Goal: Task Accomplishment & Management: Use online tool/utility

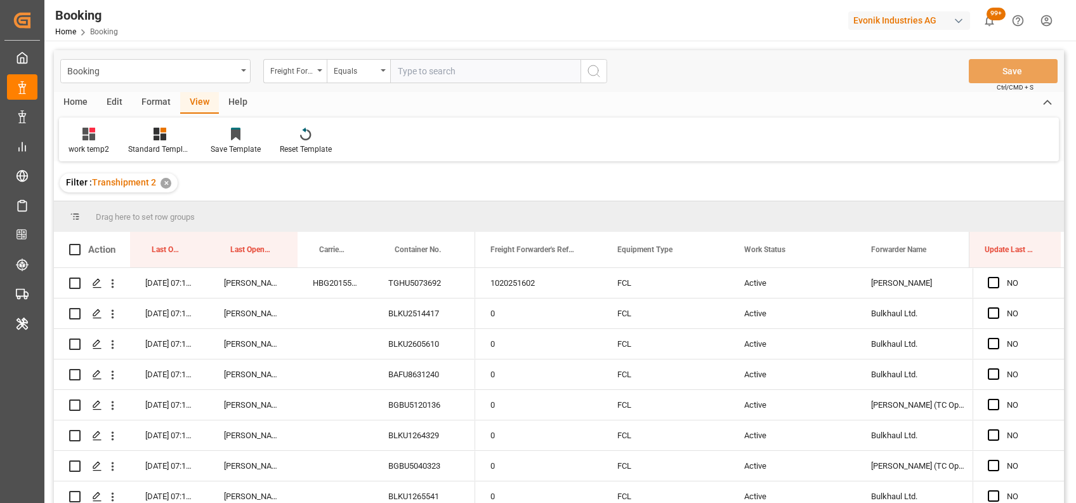
scroll to position [59, 0]
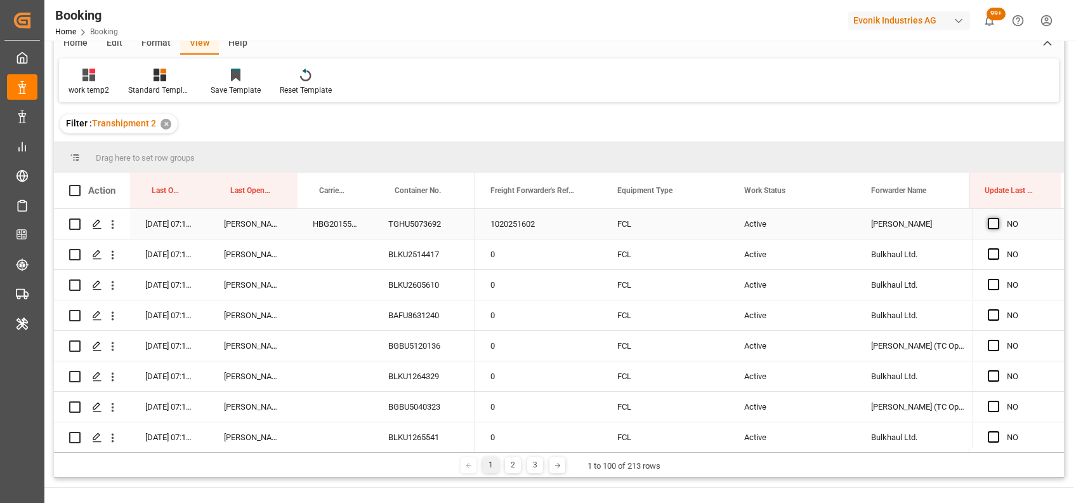
click at [988, 228] on span "Press SPACE to select this row." at bounding box center [993, 223] width 11 height 11
click at [998, 218] on input "Press SPACE to select this row." at bounding box center [998, 218] width 0 height 0
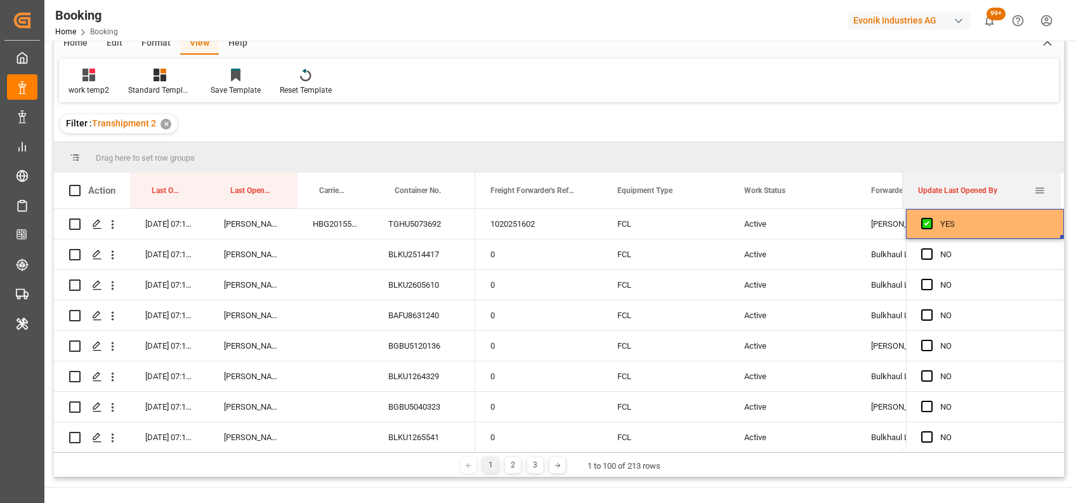
drag, startPoint x: 970, startPoint y: 188, endPoint x: 863, endPoint y: 187, distance: 106.6
click at [901, 187] on div at bounding box center [903, 191] width 5 height 36
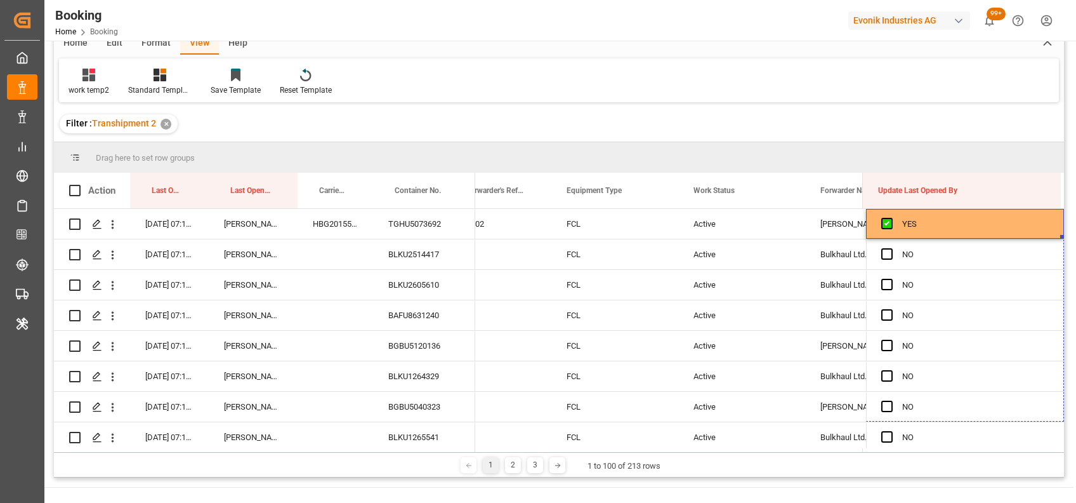
scroll to position [0, 51]
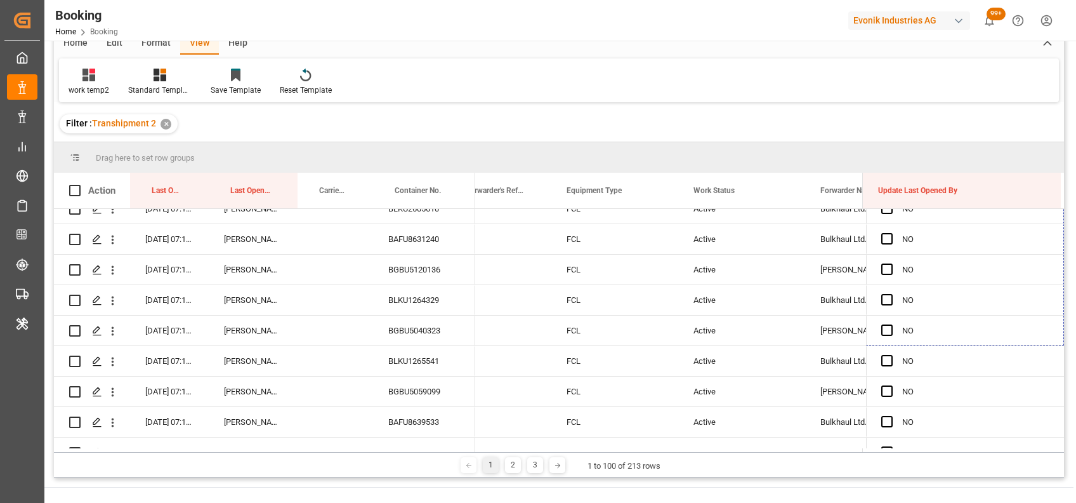
drag, startPoint x: 1057, startPoint y: 236, endPoint x: 1038, endPoint y: 477, distance: 241.9
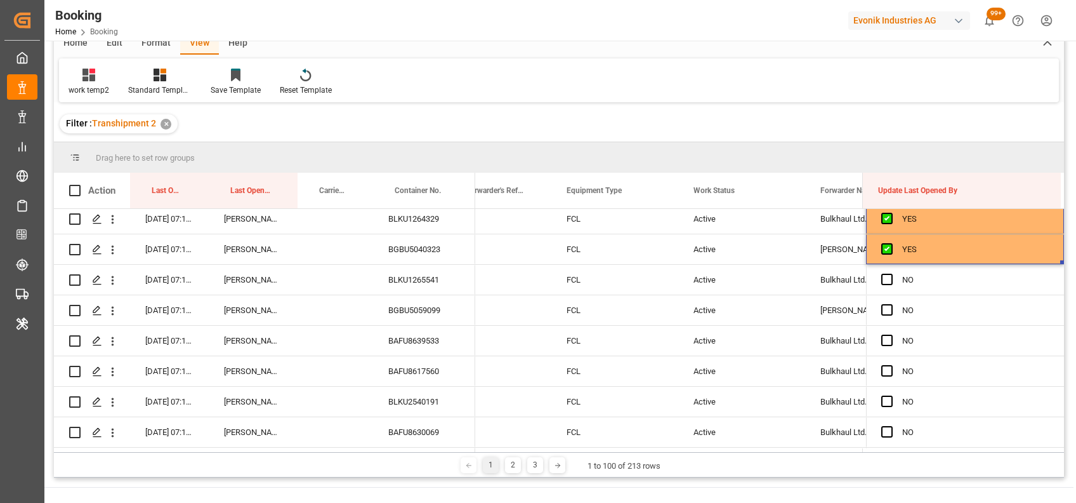
scroll to position [150, 0]
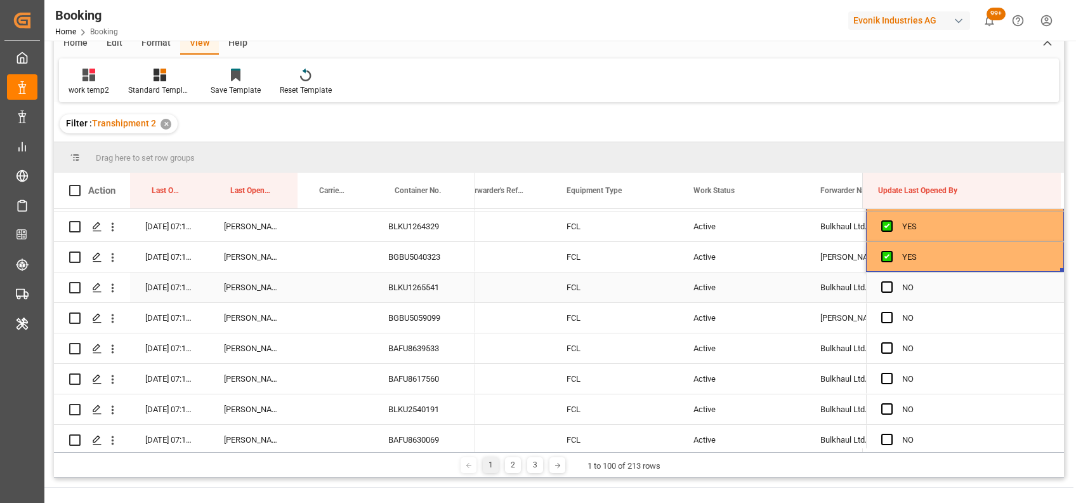
click at [1057, 274] on div "NO" at bounding box center [965, 287] width 198 height 30
click at [1009, 251] on div "YES" at bounding box center [976, 256] width 147 height 29
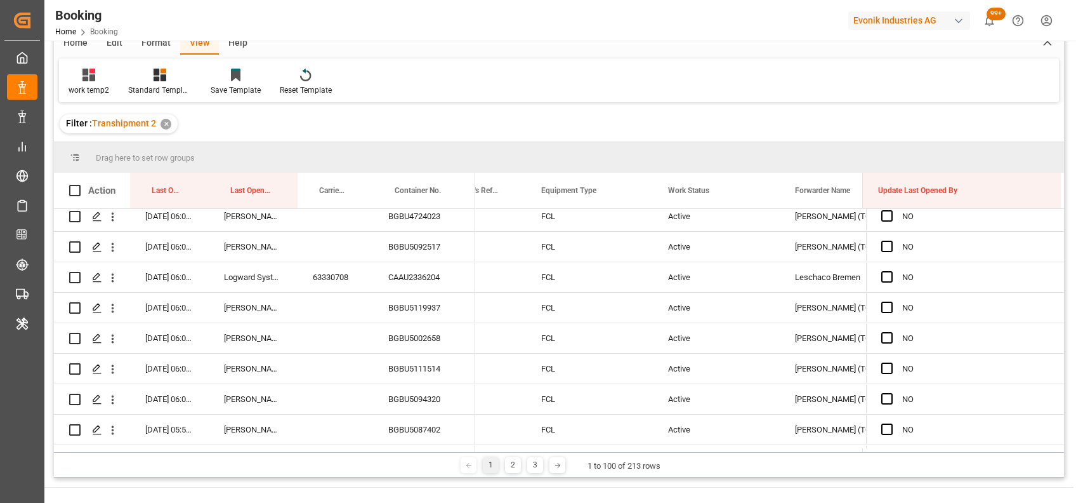
scroll to position [2811, 0]
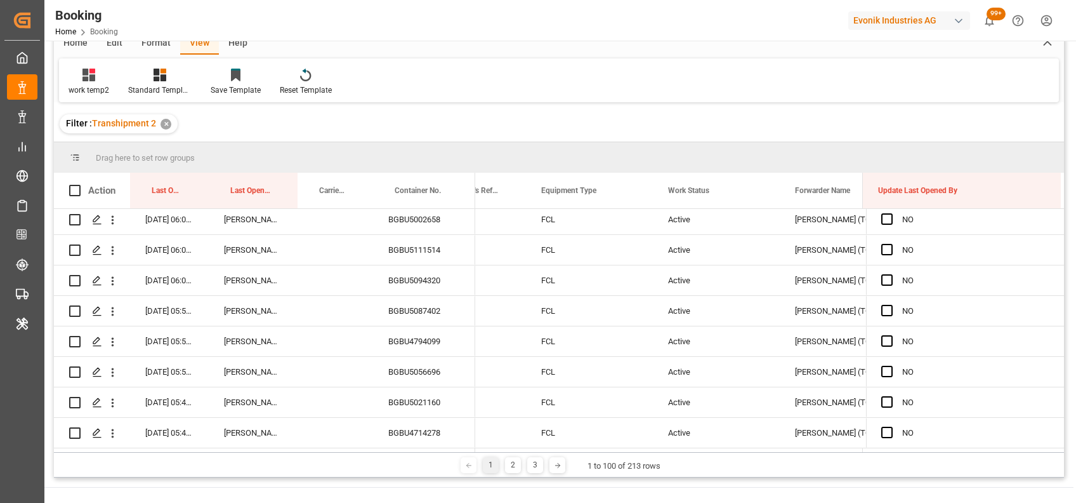
drag, startPoint x: 1057, startPoint y: 268, endPoint x: 1035, endPoint y: 506, distance: 239.1
click at [887, 214] on span "Press SPACE to select this row." at bounding box center [887, 218] width 11 height 11
click at [891, 213] on input "Press SPACE to select this row." at bounding box center [891, 213] width 0 height 0
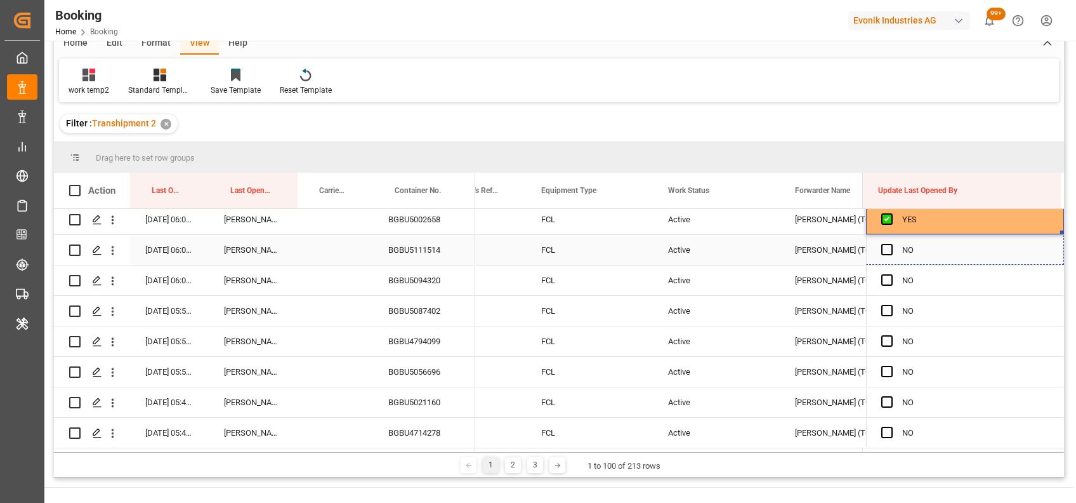
scroll to position [0, 102]
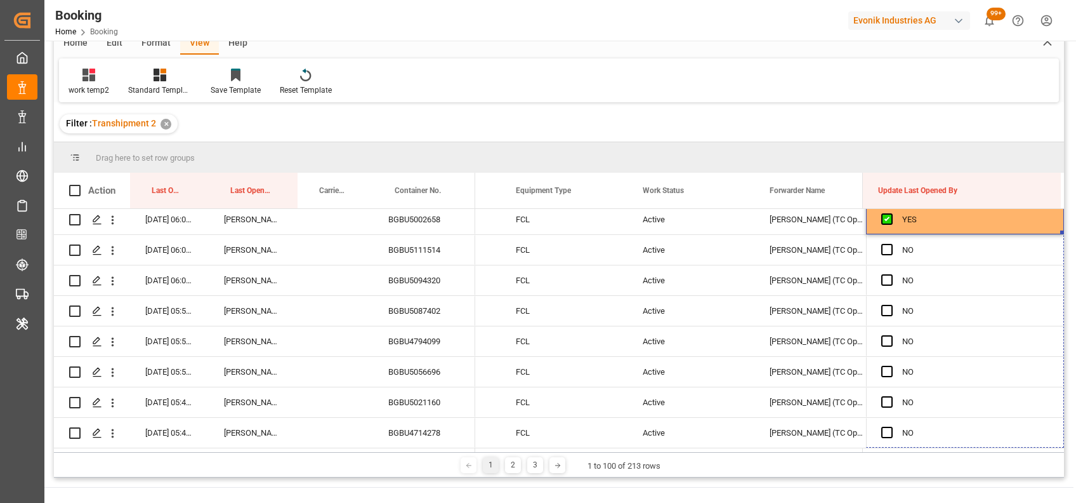
drag, startPoint x: 1059, startPoint y: 228, endPoint x: 1050, endPoint y: 472, distance: 243.9
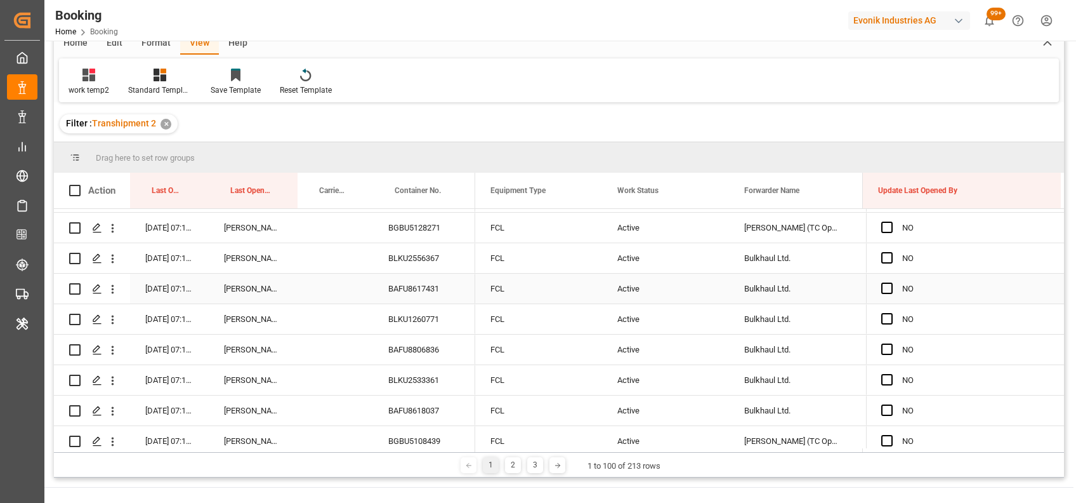
scroll to position [341, 0]
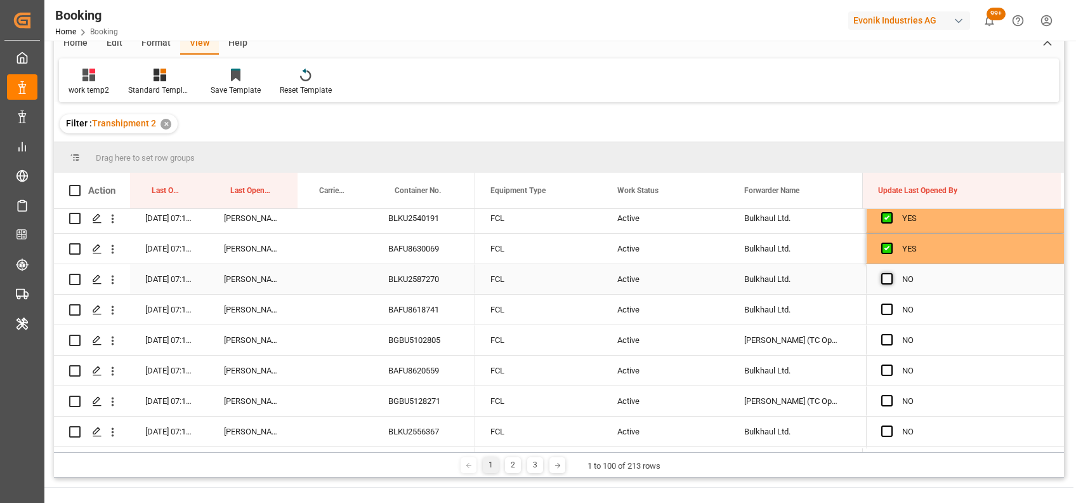
click at [882, 276] on span "Press SPACE to select this row." at bounding box center [887, 278] width 11 height 11
click at [891, 273] on input "Press SPACE to select this row." at bounding box center [891, 273] width 0 height 0
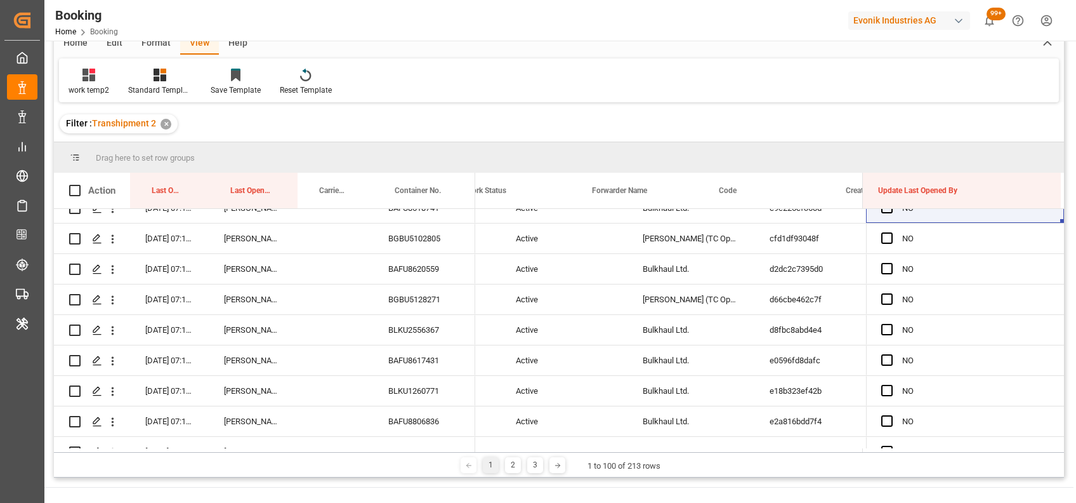
scroll to position [0, 305]
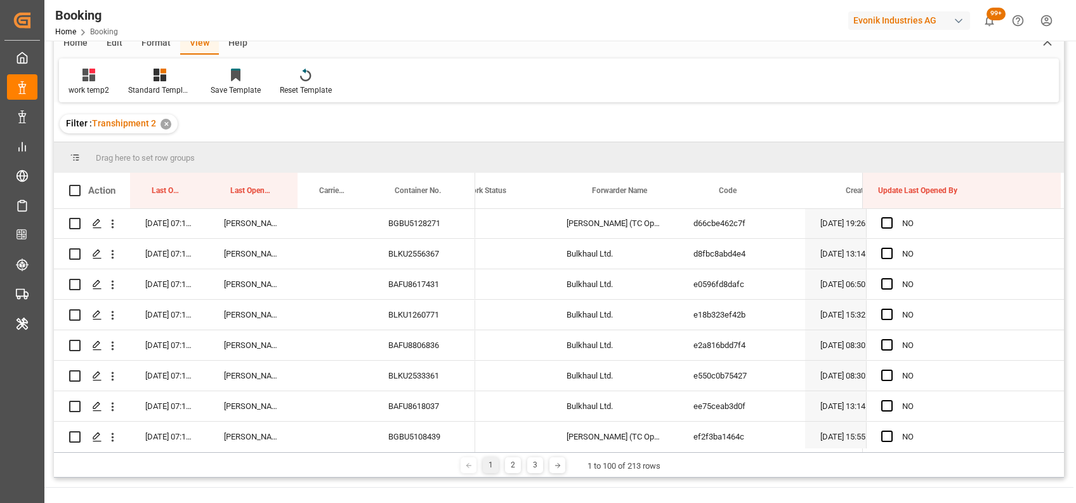
drag, startPoint x: 1057, startPoint y: 293, endPoint x: 1018, endPoint y: 428, distance: 141.4
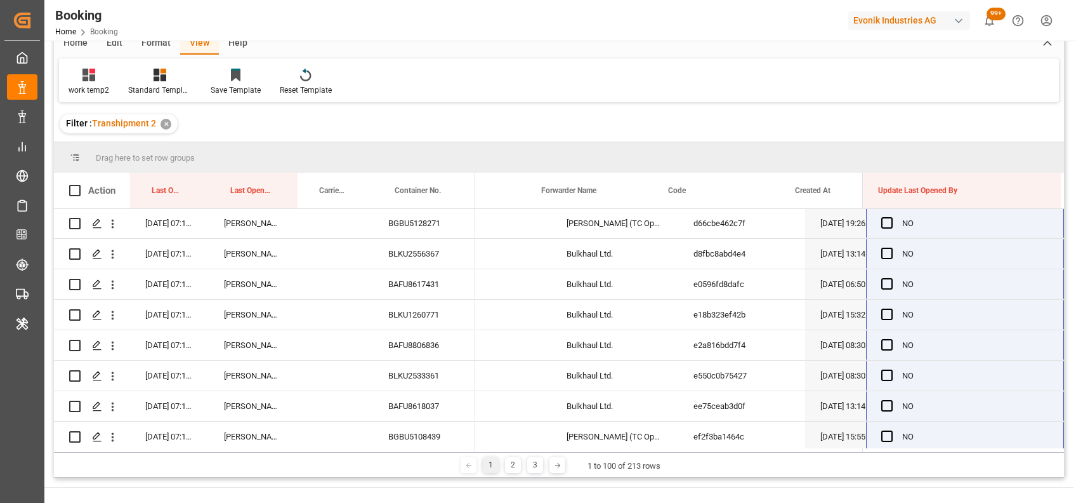
scroll to position [0, 0]
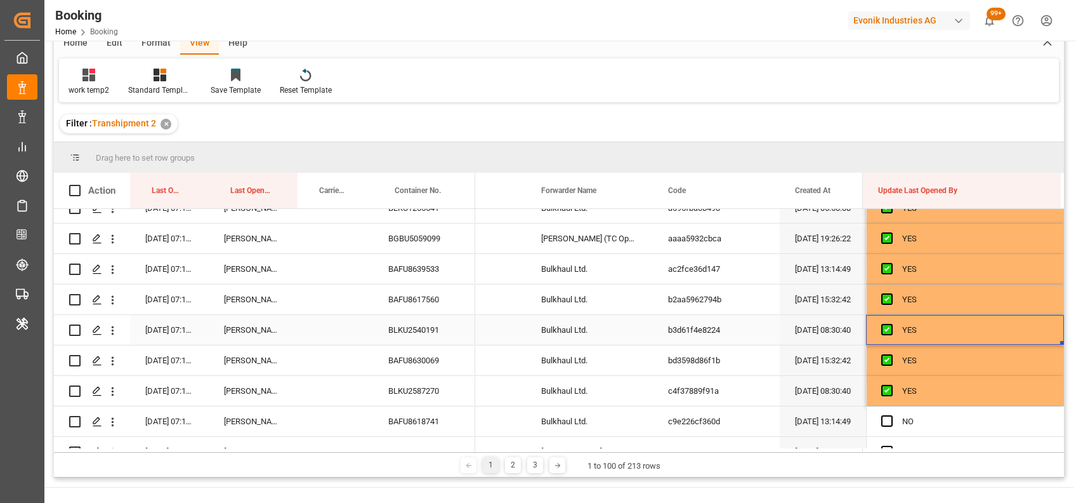
click at [965, 326] on div "YES" at bounding box center [976, 329] width 147 height 29
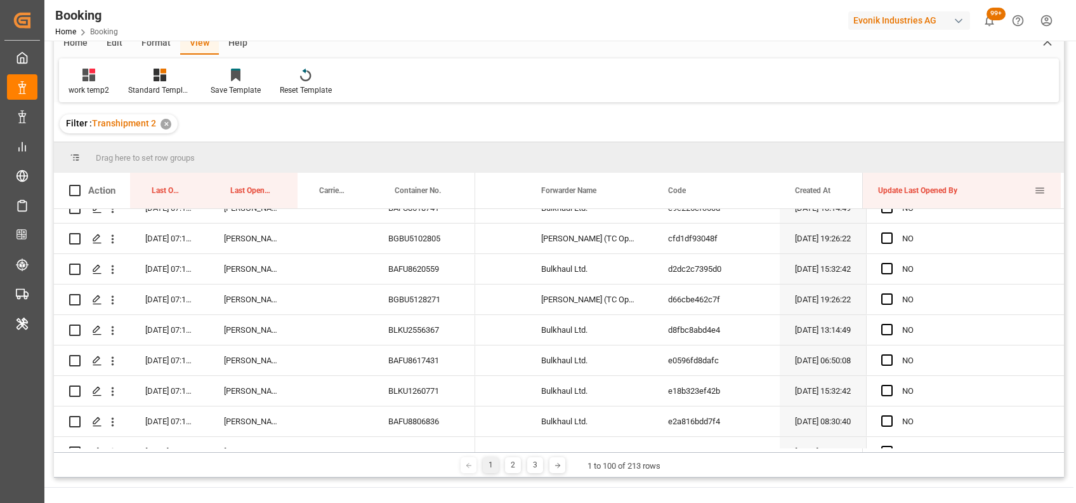
scroll to position [1, 0]
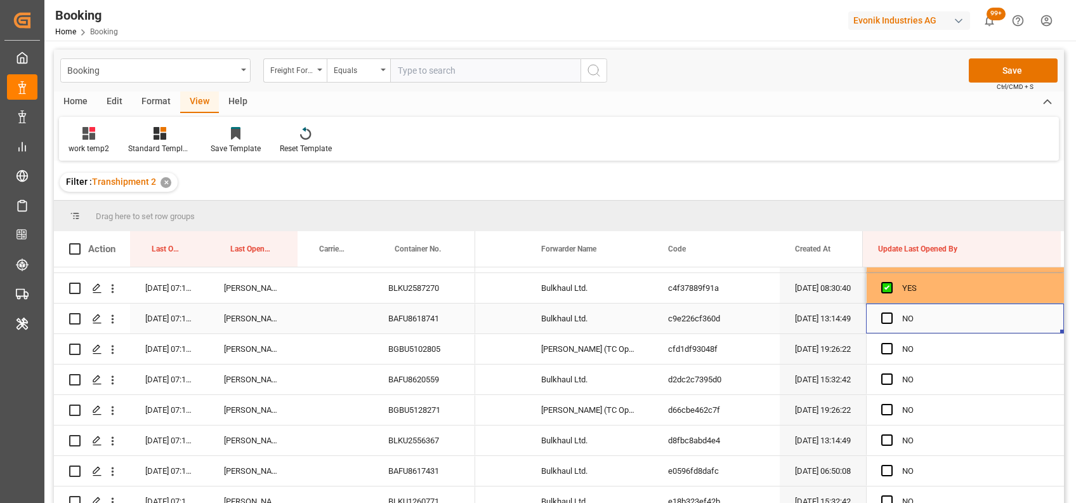
click at [883, 310] on div "Press SPACE to select this row." at bounding box center [892, 318] width 21 height 29
click at [883, 315] on span "Press SPACE to select this row." at bounding box center [887, 317] width 11 height 11
click at [891, 312] on input "Press SPACE to select this row." at bounding box center [891, 312] width 0 height 0
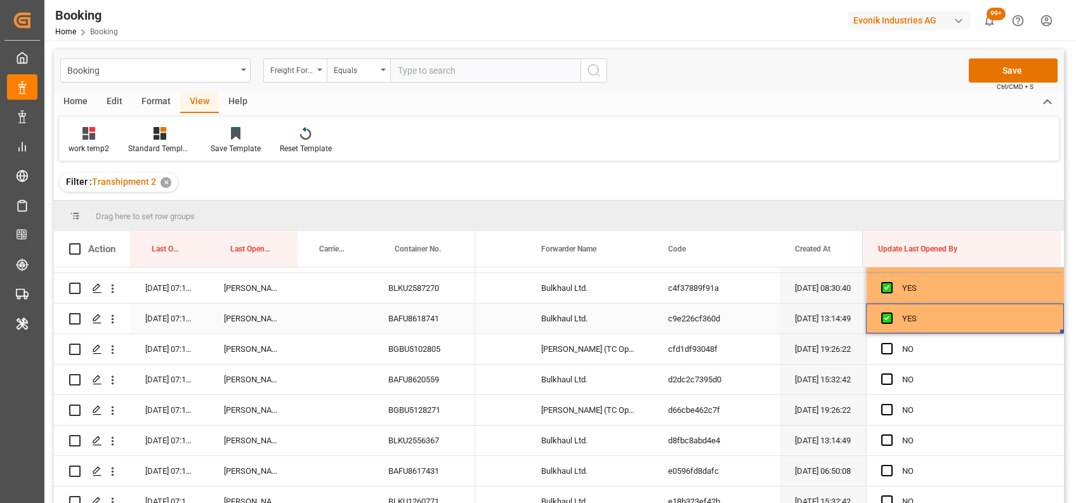
drag, startPoint x: 1057, startPoint y: 328, endPoint x: 1057, endPoint y: 335, distance: 7.0
click at [1057, 326] on div "YES" at bounding box center [965, 318] width 198 height 30
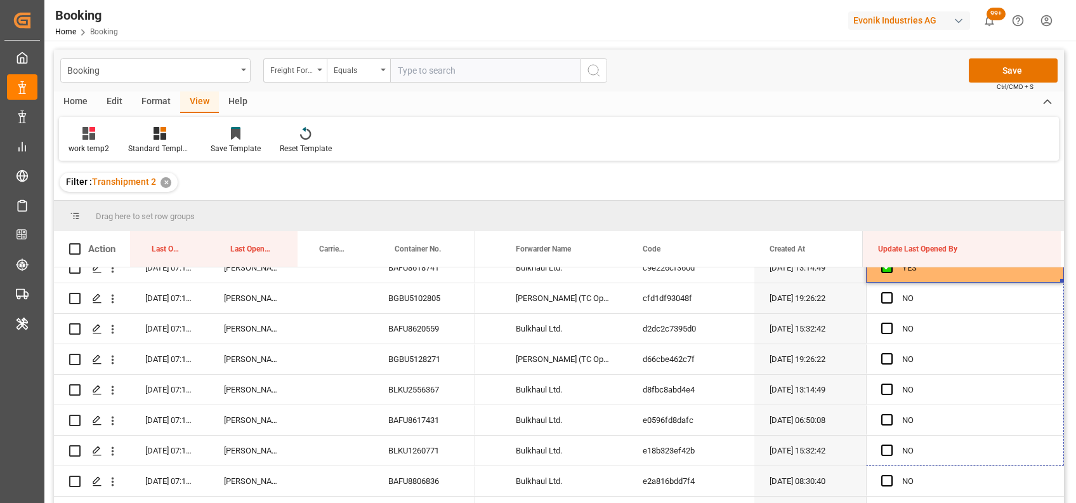
drag, startPoint x: 1057, startPoint y: 331, endPoint x: 1052, endPoint y: 529, distance: 198.1
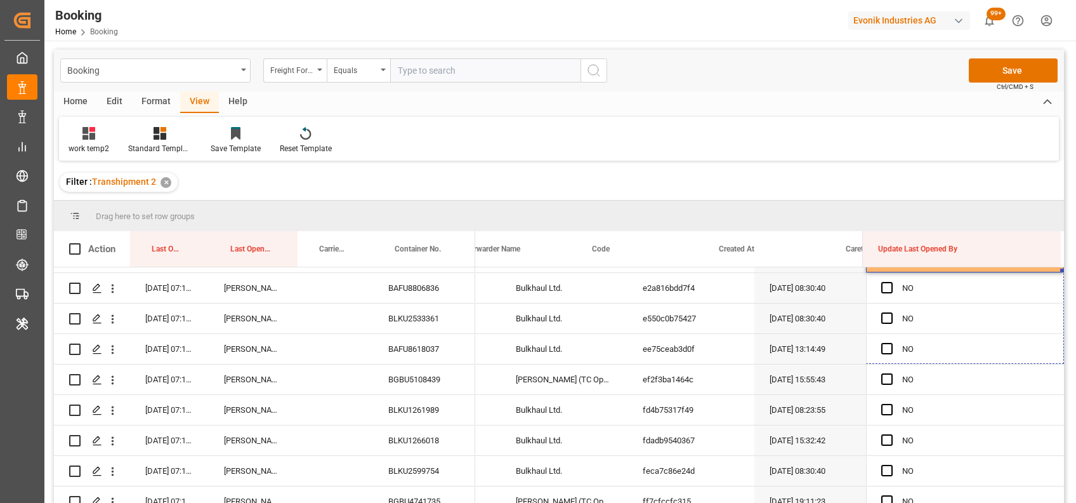
scroll to position [0, 432]
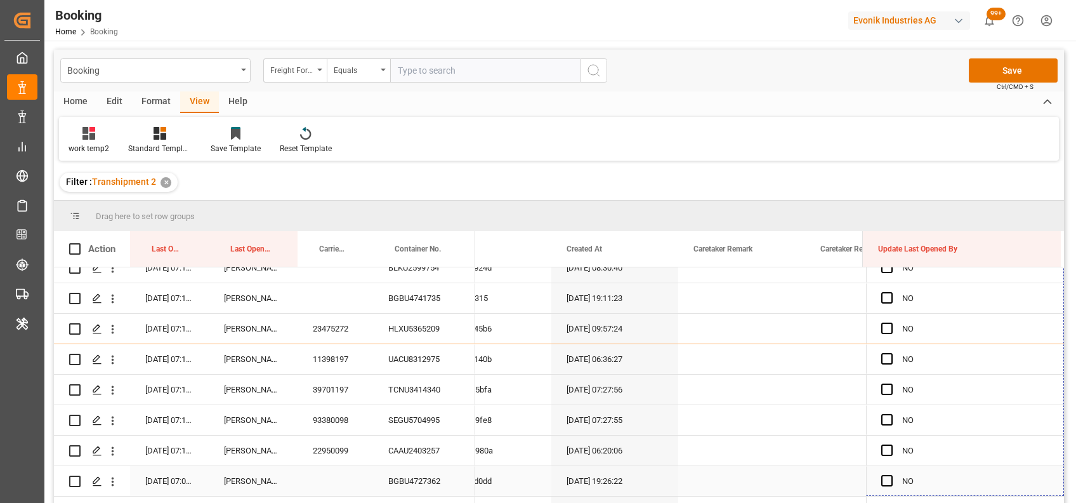
drag, startPoint x: 1058, startPoint y: 268, endPoint x: 1017, endPoint y: 416, distance: 153.5
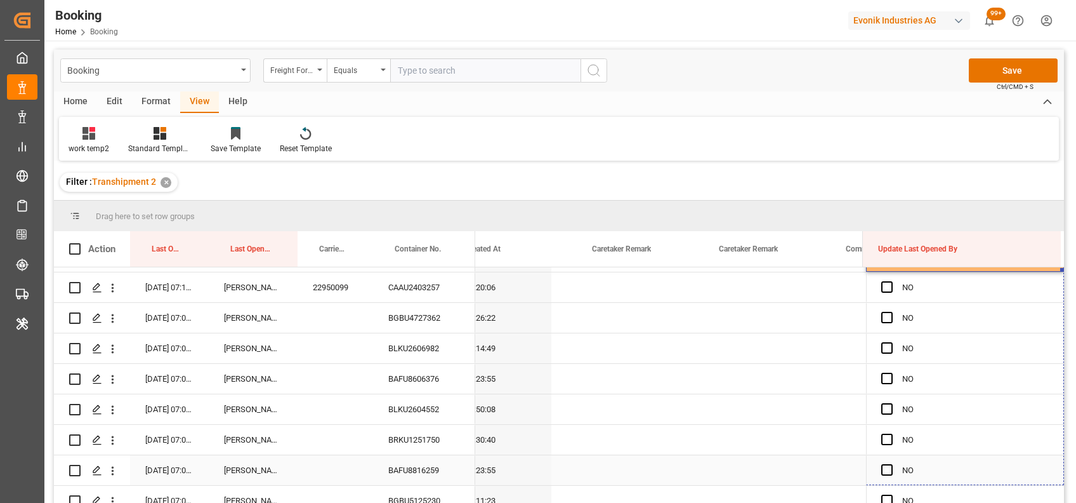
drag, startPoint x: 1057, startPoint y: 267, endPoint x: 1058, endPoint y: 475, distance: 207.5
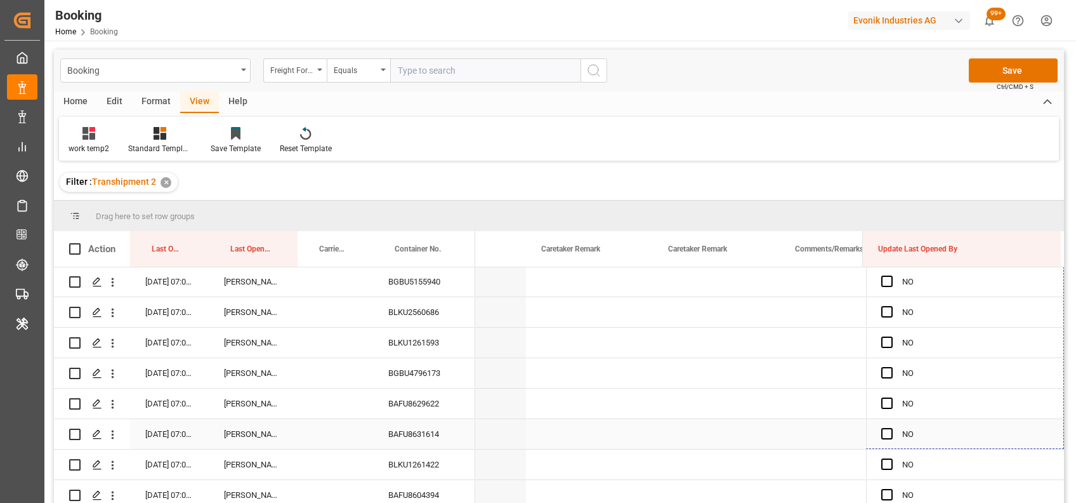
drag, startPoint x: 1057, startPoint y: 303, endPoint x: 1018, endPoint y: 436, distance: 138.2
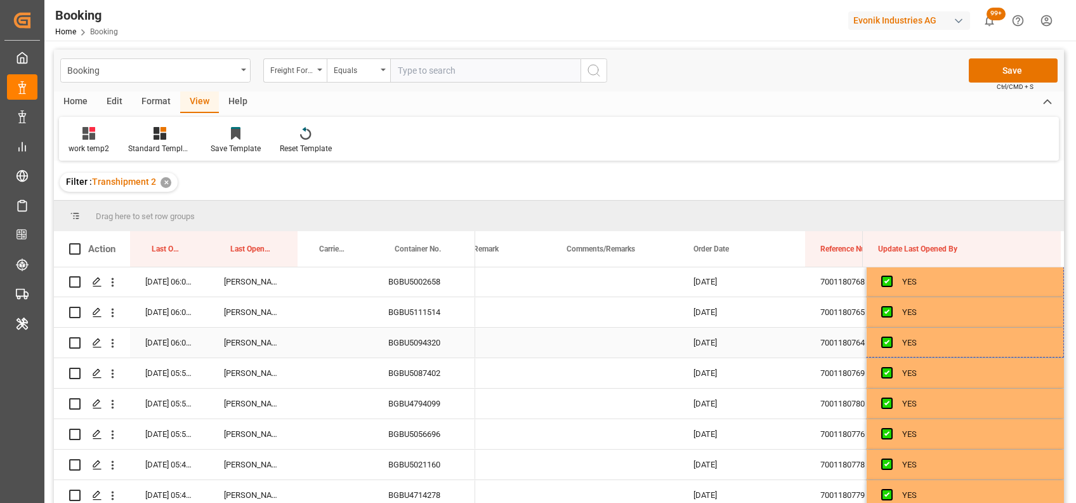
drag, startPoint x: 1059, startPoint y: 293, endPoint x: 981, endPoint y: 346, distance: 94.2
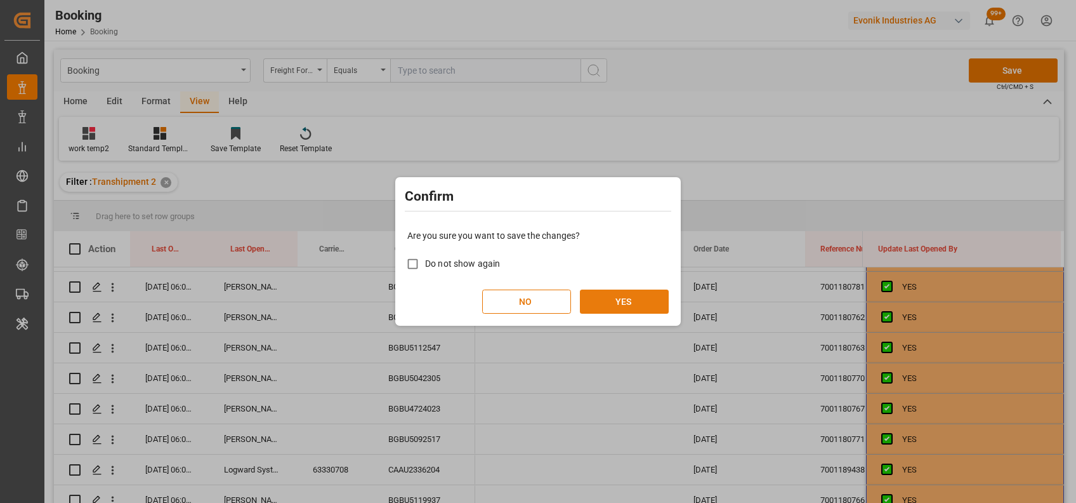
click at [604, 293] on button "YES" at bounding box center [624, 301] width 89 height 24
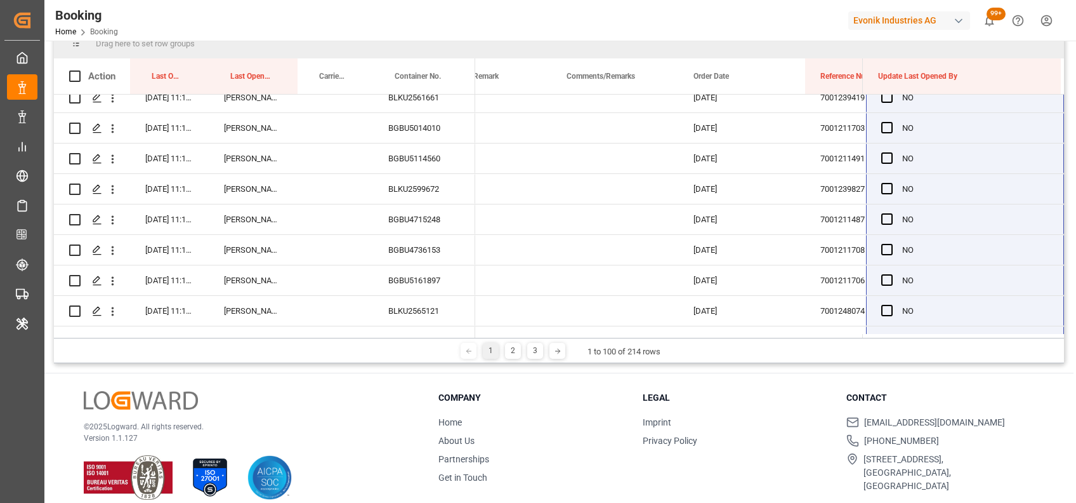
click at [511, 340] on div "1 2 3 1 to 100 of 214 rows" at bounding box center [559, 350] width 1010 height 25
click at [509, 355] on div "2" at bounding box center [513, 351] width 16 height 16
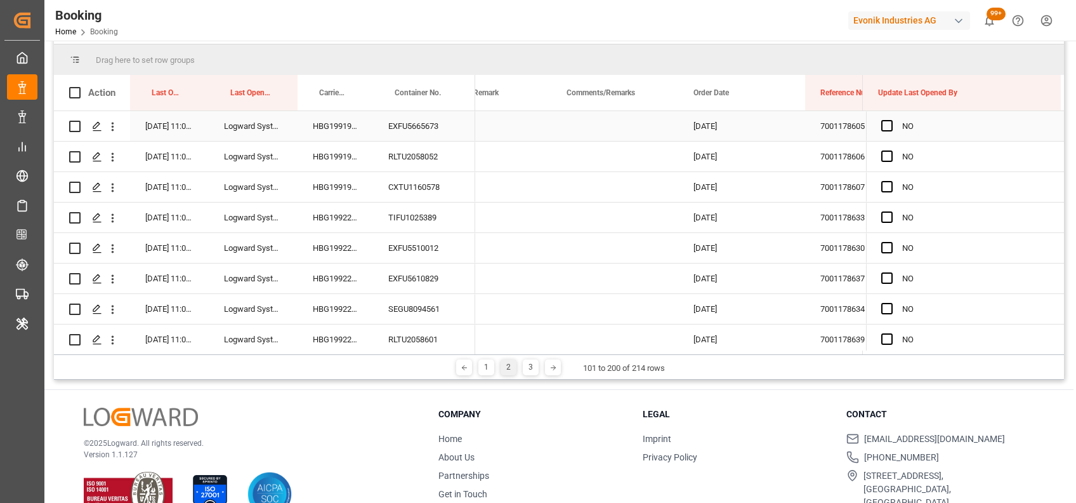
click at [876, 128] on div "NO" at bounding box center [965, 126] width 198 height 30
click at [883, 127] on span "Press SPACE to select this row." at bounding box center [887, 125] width 11 height 11
click at [891, 120] on input "Press SPACE to select this row." at bounding box center [891, 120] width 0 height 0
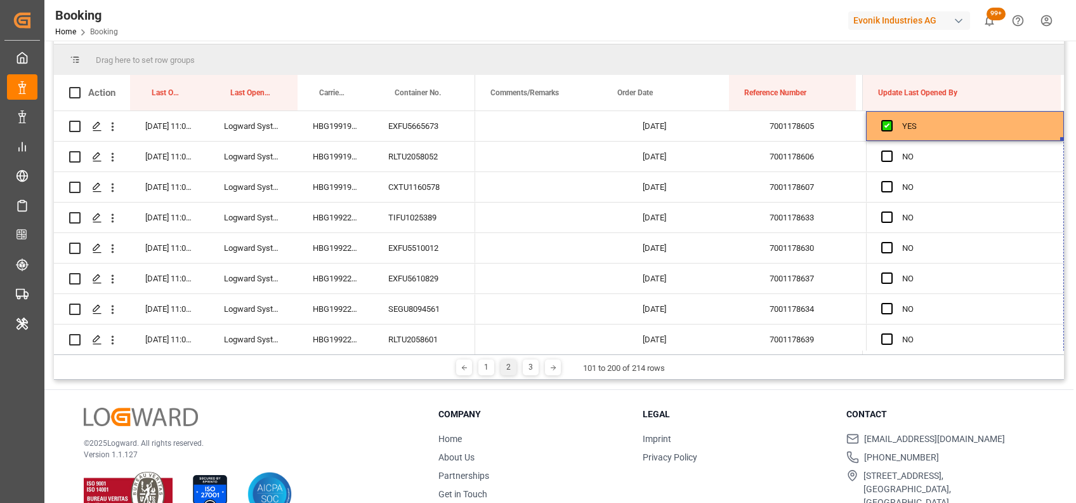
scroll to position [0, 1041]
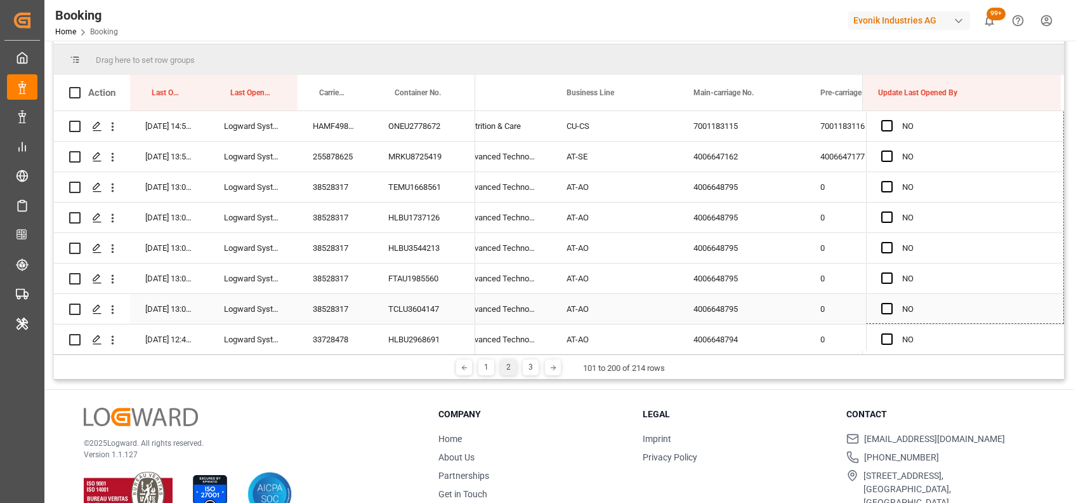
drag, startPoint x: 1057, startPoint y: 139, endPoint x: 1023, endPoint y: 314, distance: 178.4
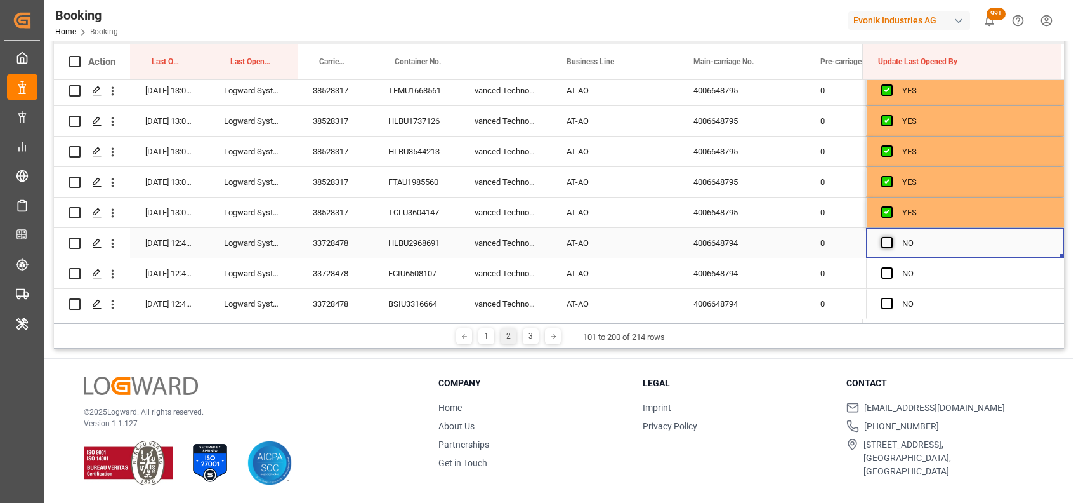
click at [886, 244] on span "Press SPACE to select this row." at bounding box center [887, 242] width 11 height 11
click at [891, 237] on input "Press SPACE to select this row." at bounding box center [891, 237] width 0 height 0
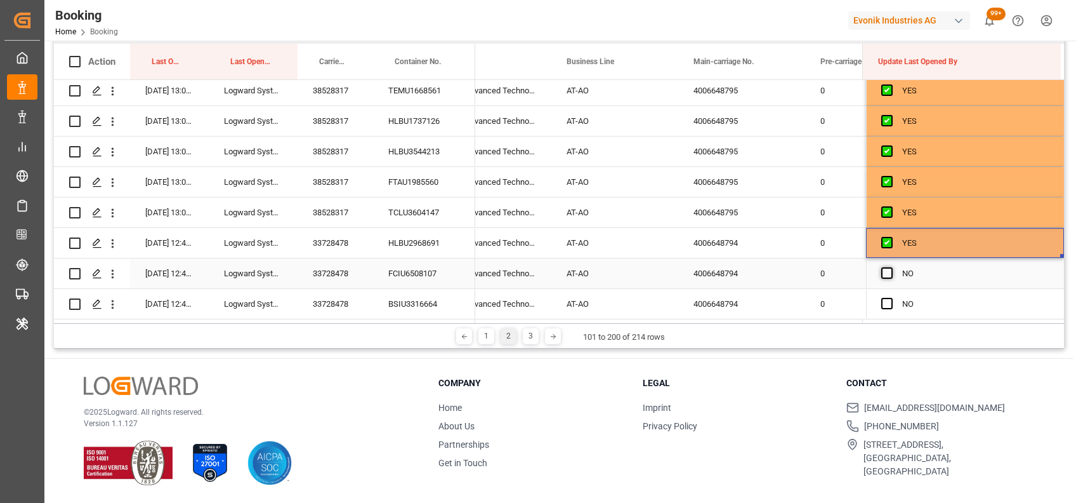
click at [883, 267] on span "Press SPACE to select this row." at bounding box center [887, 272] width 11 height 11
click at [891, 267] on input "Press SPACE to select this row." at bounding box center [891, 267] width 0 height 0
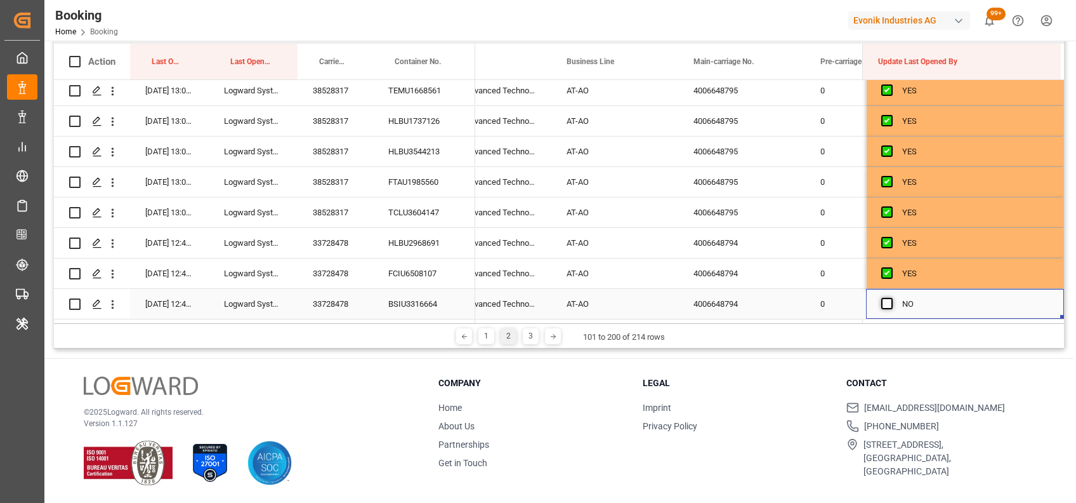
click at [884, 301] on span "Press SPACE to select this row." at bounding box center [887, 303] width 11 height 11
click at [891, 298] on input "Press SPACE to select this row." at bounding box center [891, 298] width 0 height 0
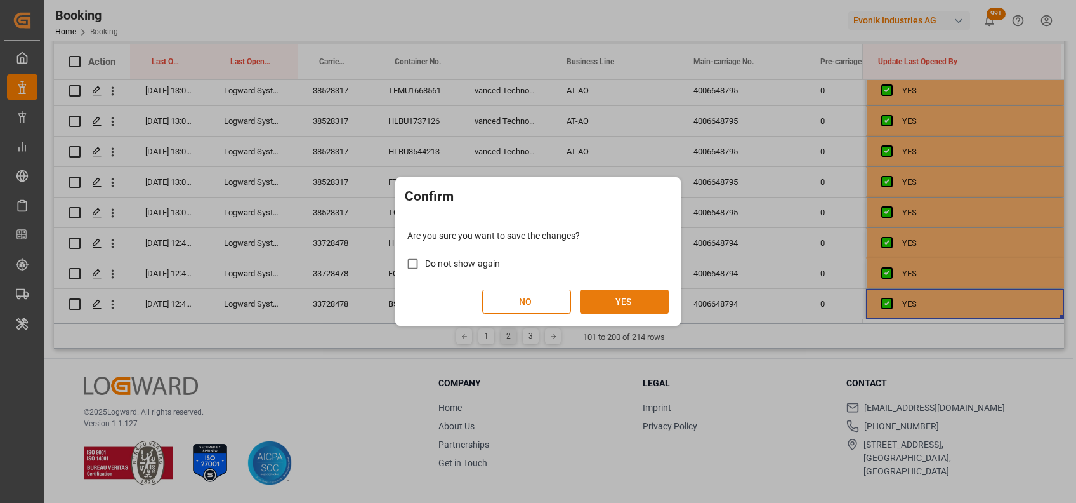
click at [621, 299] on button "YES" at bounding box center [624, 301] width 89 height 24
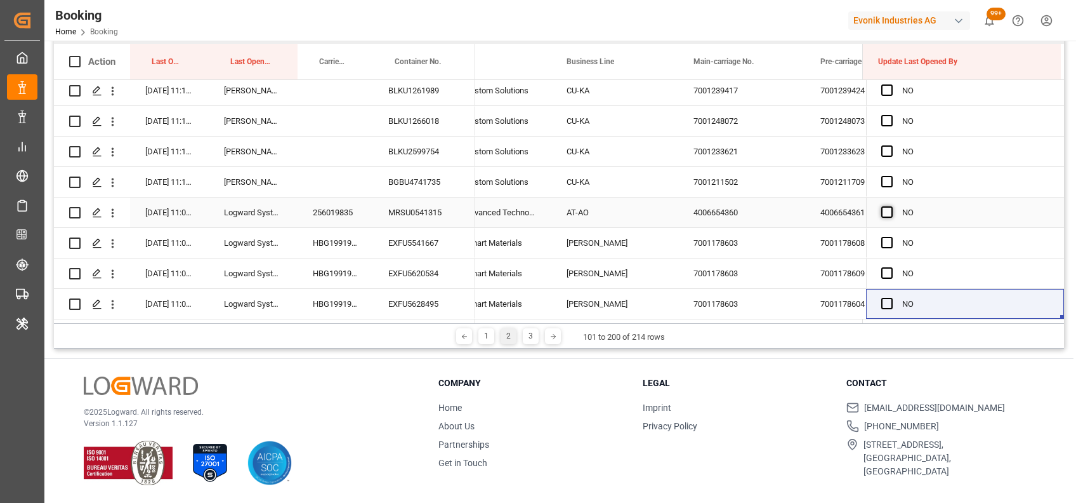
click at [882, 207] on span "Press SPACE to select this row." at bounding box center [887, 211] width 11 height 11
click at [891, 206] on input "Press SPACE to select this row." at bounding box center [891, 206] width 0 height 0
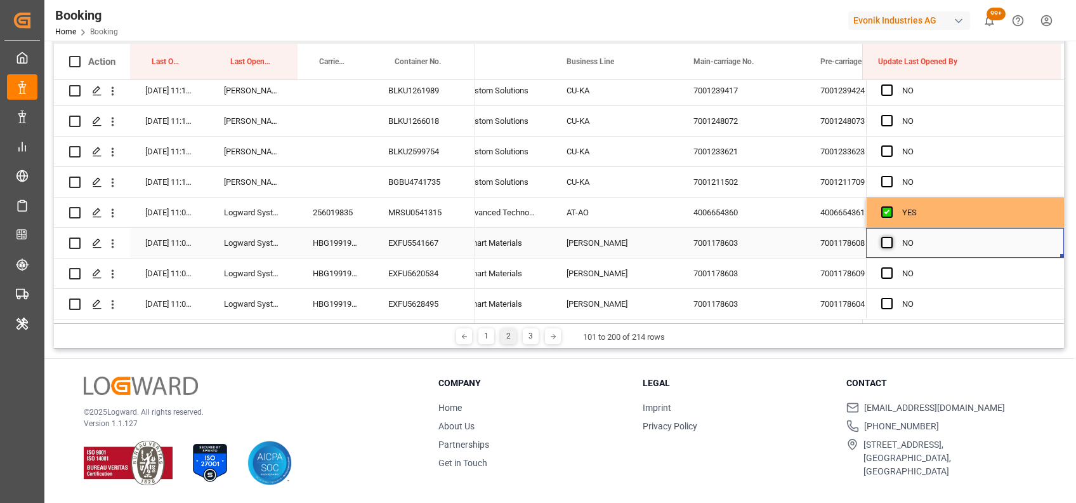
click at [886, 239] on span "Press SPACE to select this row." at bounding box center [887, 242] width 11 height 11
click at [891, 237] on input "Press SPACE to select this row." at bounding box center [891, 237] width 0 height 0
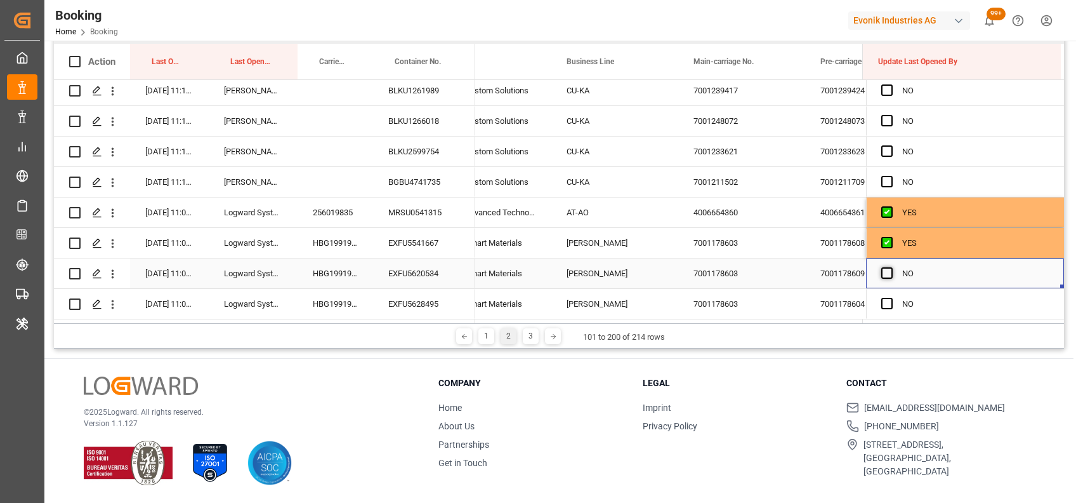
click at [885, 267] on span "Press SPACE to select this row." at bounding box center [887, 272] width 11 height 11
click at [891, 267] on input "Press SPACE to select this row." at bounding box center [891, 267] width 0 height 0
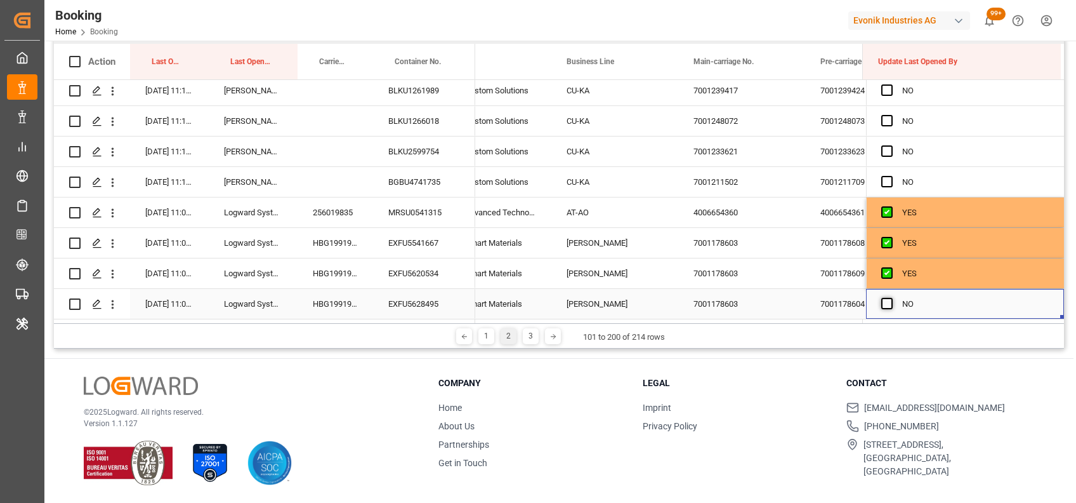
click at [883, 300] on span "Press SPACE to select this row." at bounding box center [887, 303] width 11 height 11
click at [891, 298] on input "Press SPACE to select this row." at bounding box center [891, 298] width 0 height 0
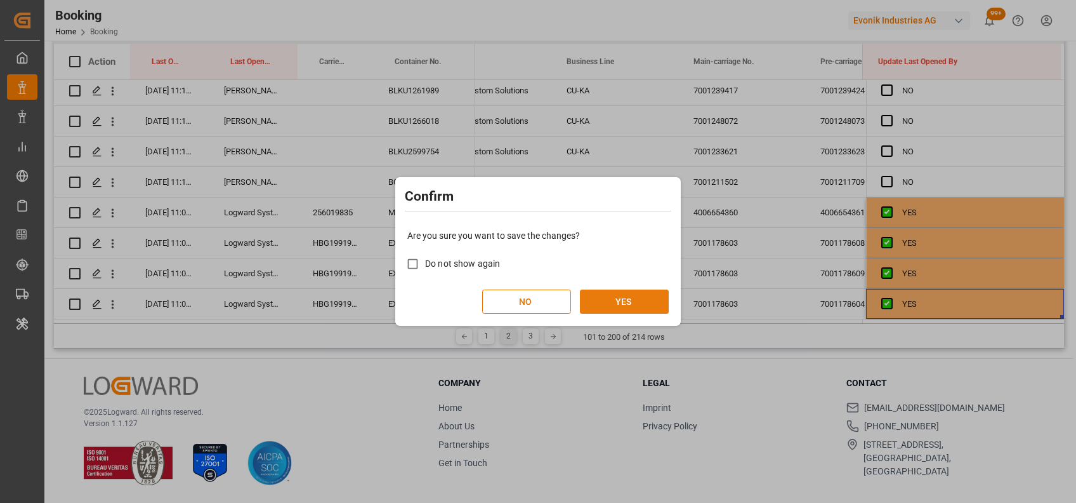
click at [599, 302] on button "YES" at bounding box center [624, 301] width 89 height 24
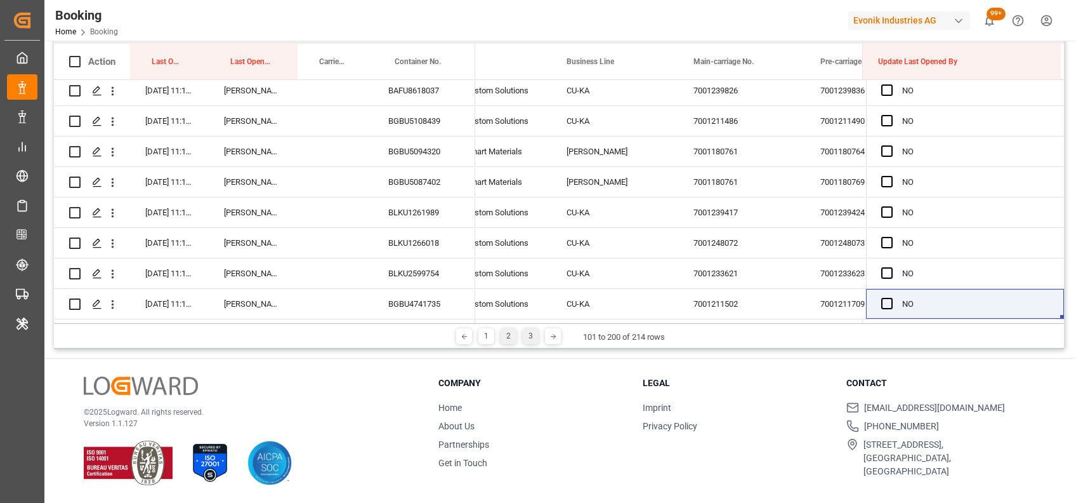
click at [527, 329] on div "3" at bounding box center [531, 336] width 16 height 16
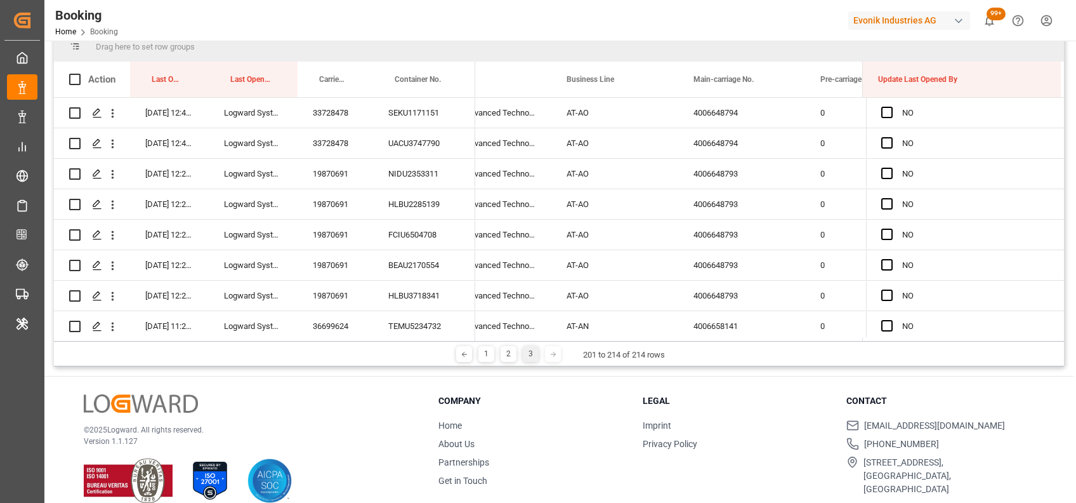
scroll to position [188, 0]
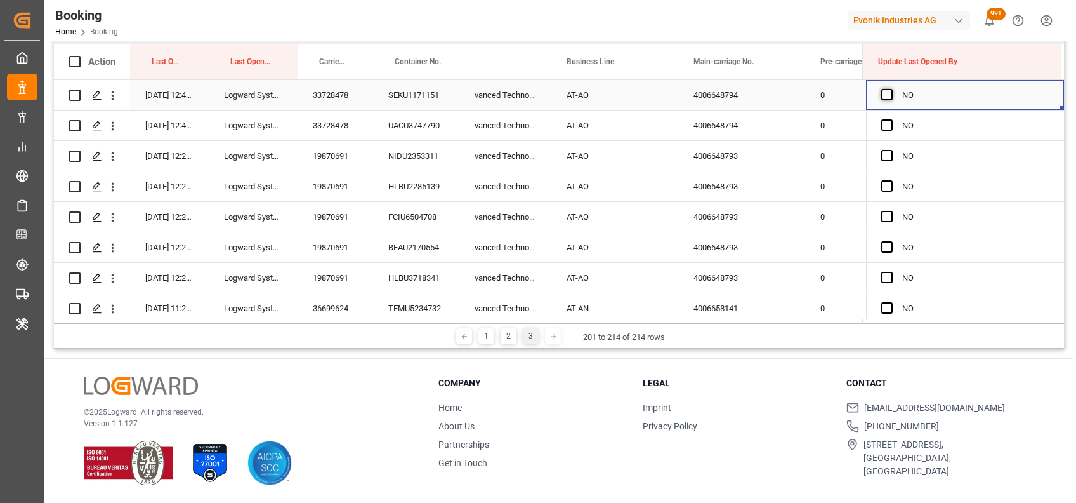
click at [885, 91] on span "Press SPACE to select this row." at bounding box center [887, 94] width 11 height 11
click at [891, 89] on input "Press SPACE to select this row." at bounding box center [891, 89] width 0 height 0
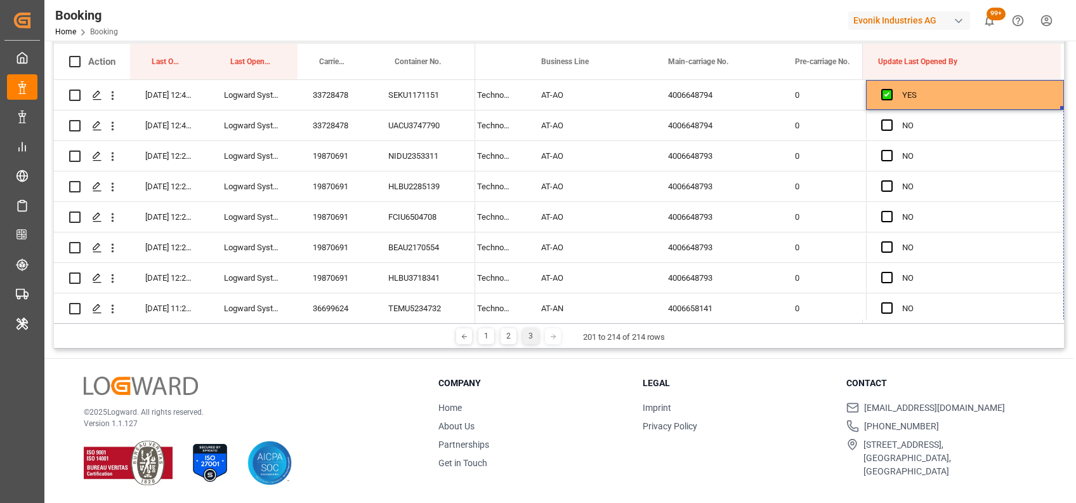
scroll to position [51, 0]
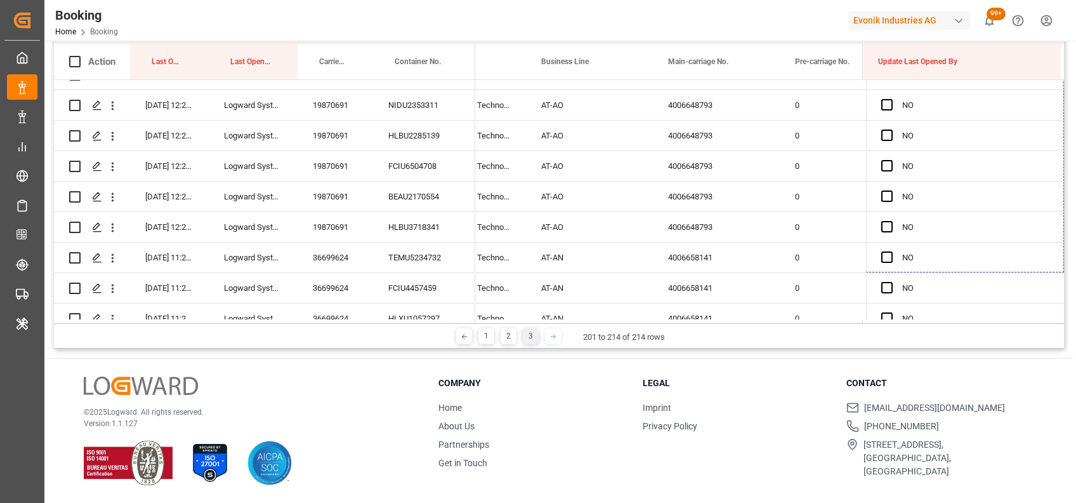
drag, startPoint x: 1057, startPoint y: 108, endPoint x: 1043, endPoint y: 390, distance: 282.2
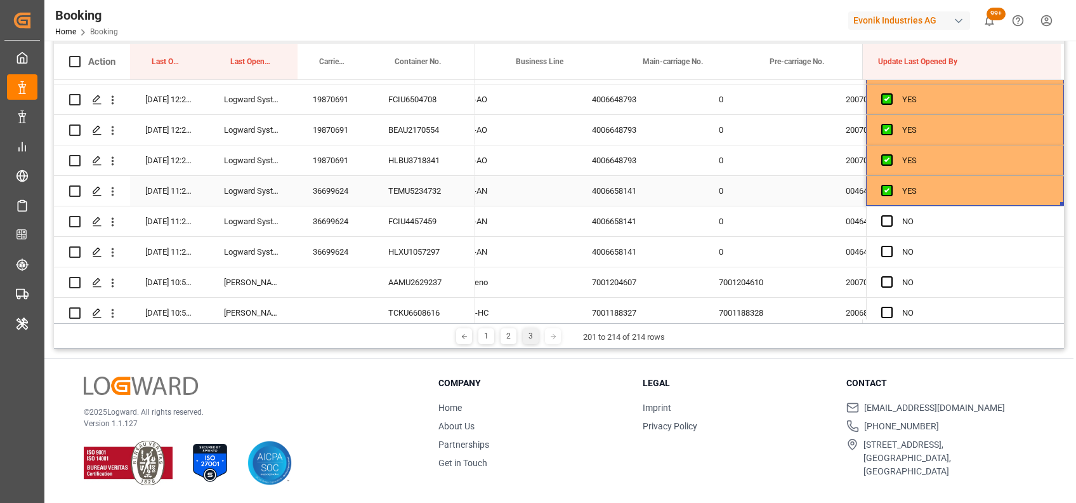
scroll to position [0, 1549]
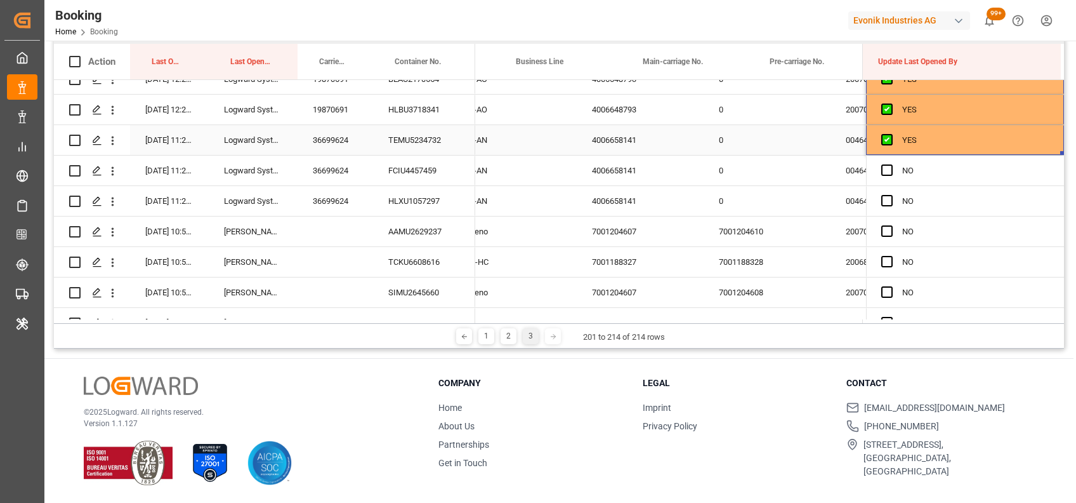
drag, startPoint x: 1057, startPoint y: 201, endPoint x: 1055, endPoint y: 344, distance: 142.8
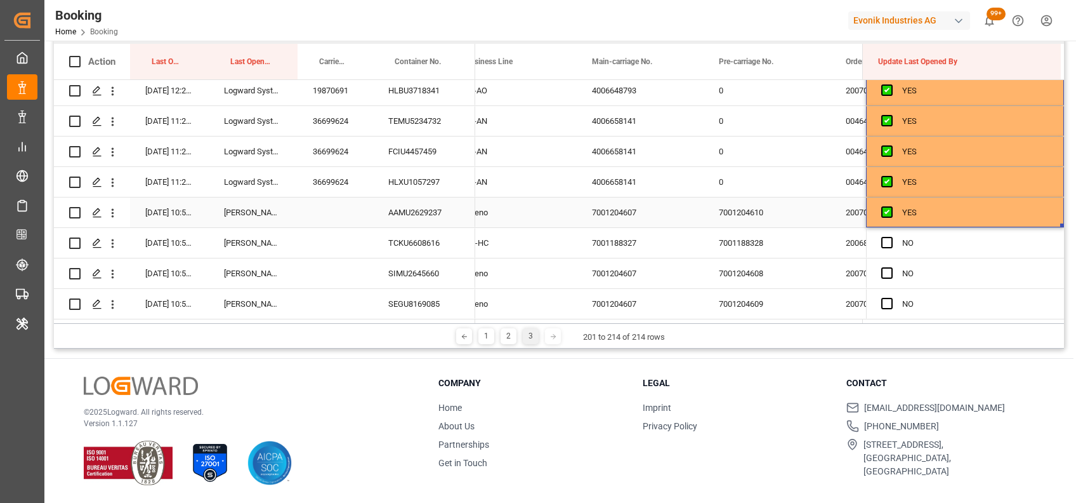
scroll to position [0, 1599]
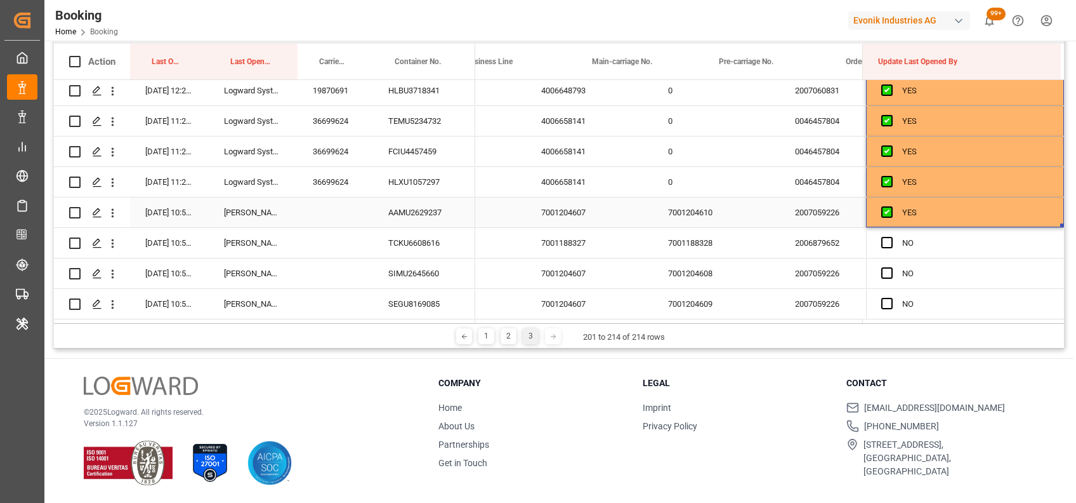
drag, startPoint x: 1058, startPoint y: 220, endPoint x: 1057, endPoint y: 314, distance: 93.9
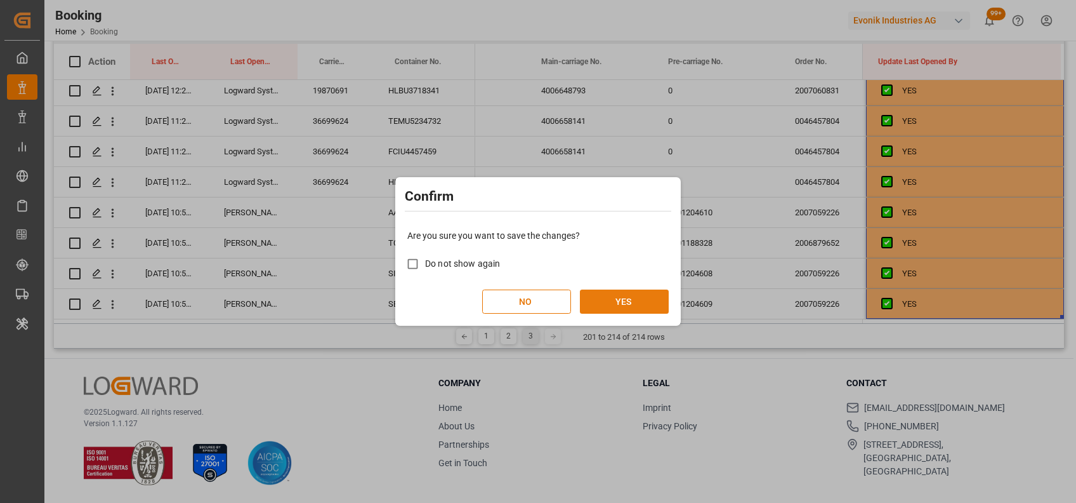
click at [596, 306] on button "YES" at bounding box center [624, 301] width 89 height 24
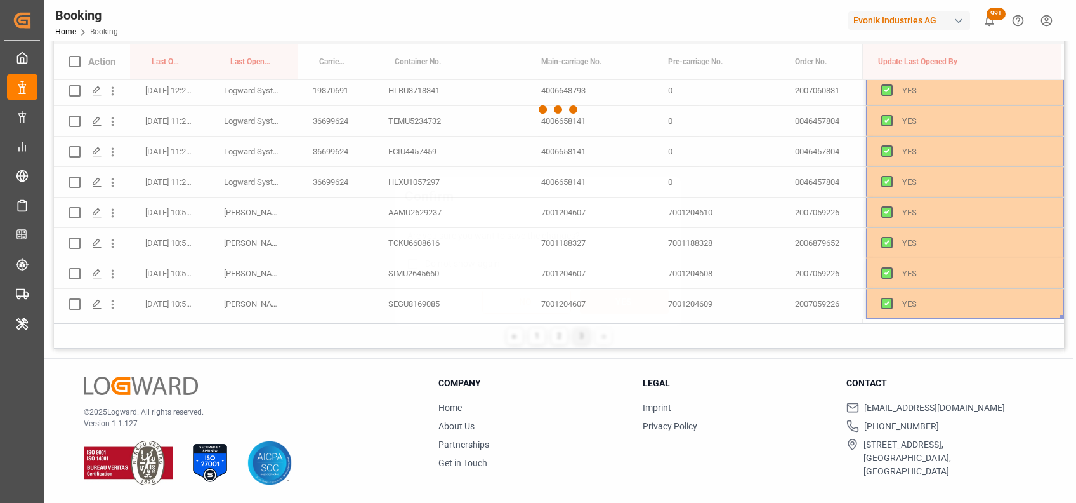
scroll to position [0, 0]
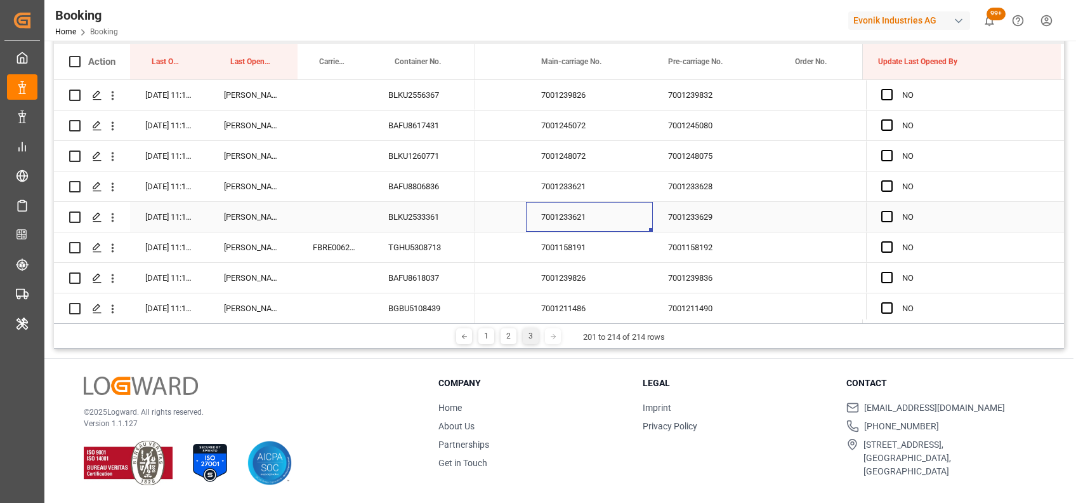
click at [581, 231] on div "7001233621" at bounding box center [589, 217] width 127 height 30
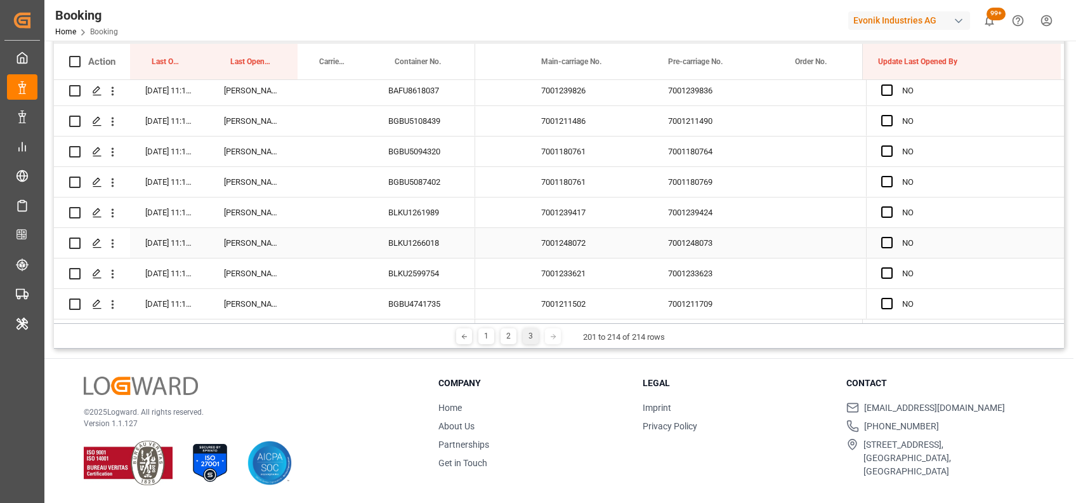
scroll to position [0, 1608]
click at [533, 340] on div "3" at bounding box center [531, 336] width 16 height 16
click at [526, 336] on div "3" at bounding box center [531, 336] width 16 height 16
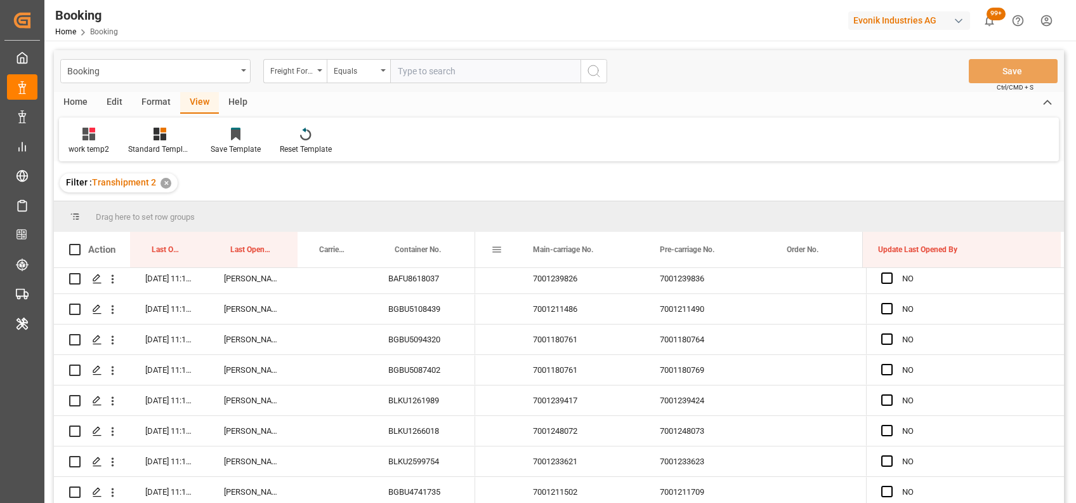
click at [506, 251] on div "Business Line" at bounding box center [454, 250] width 127 height 36
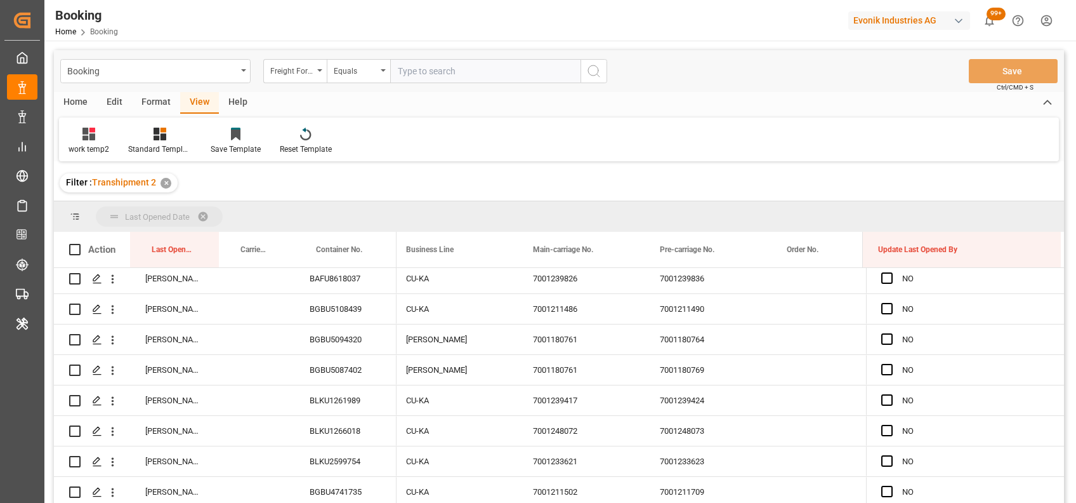
drag, startPoint x: 164, startPoint y: 249, endPoint x: 143, endPoint y: 214, distance: 40.9
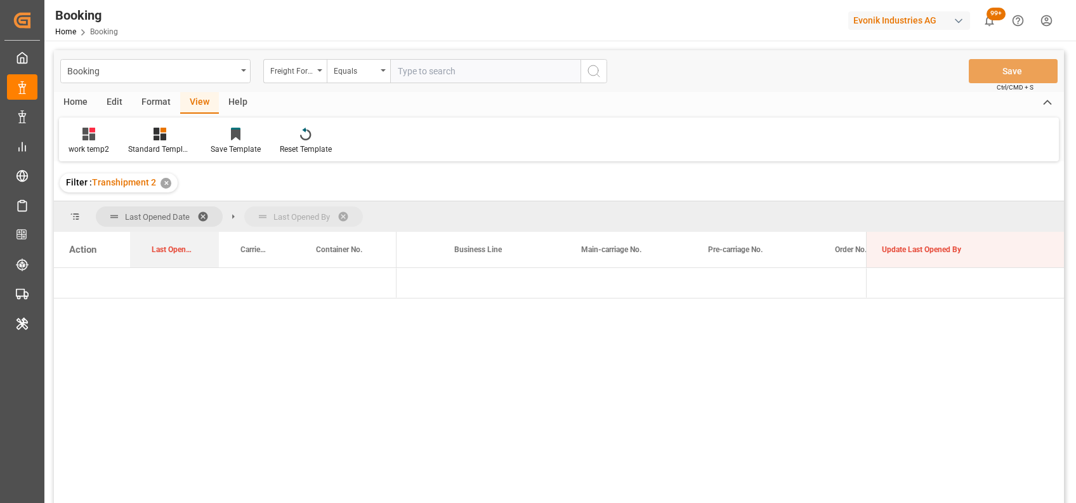
drag, startPoint x: 176, startPoint y: 248, endPoint x: 232, endPoint y: 226, distance: 59.3
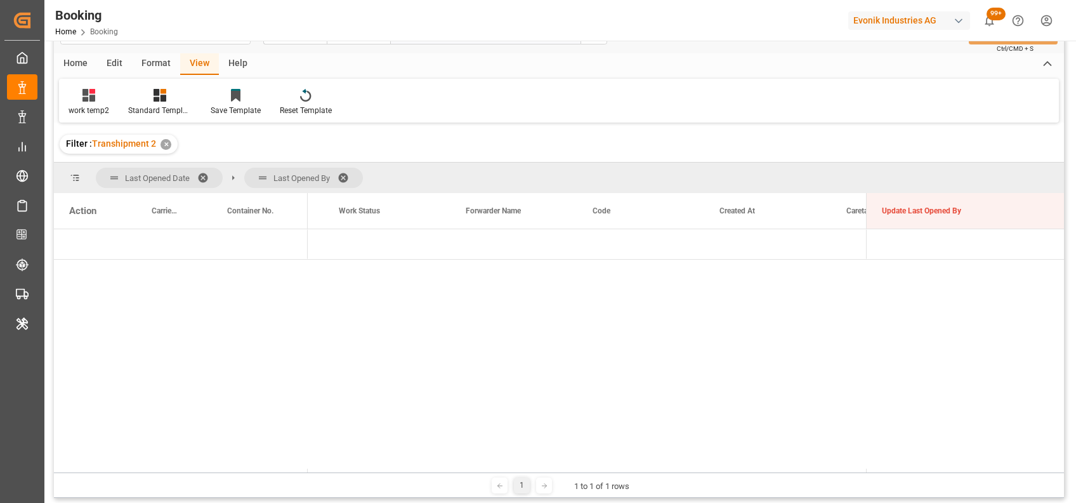
scroll to position [0, 260]
click at [326, 245] on span "Press SPACE to select this row." at bounding box center [328, 244] width 11 height 11
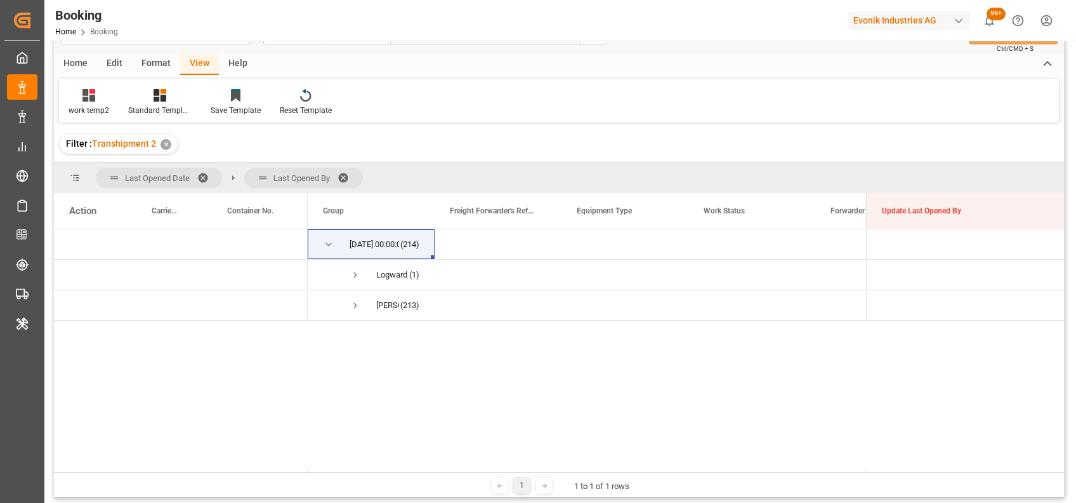
click at [153, 62] on div "Format" at bounding box center [156, 64] width 48 height 22
click at [86, 102] on div "Filter Rows" at bounding box center [87, 102] width 56 height 28
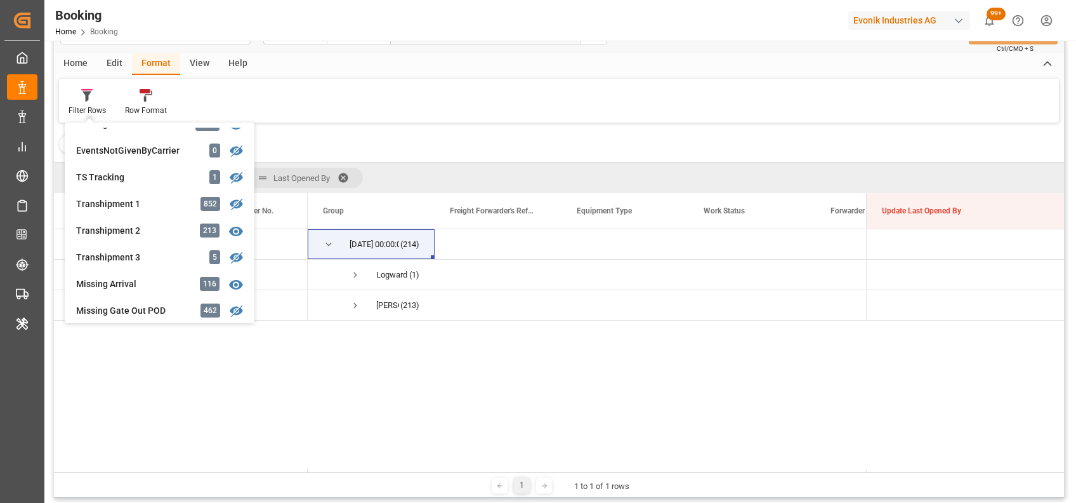
scroll to position [364, 0]
click at [131, 253] on div "Booking Freight Forwarder's Reference No. Equals Save Ctrl/CMD + S Home Edit Fo…" at bounding box center [559, 254] width 1010 height 486
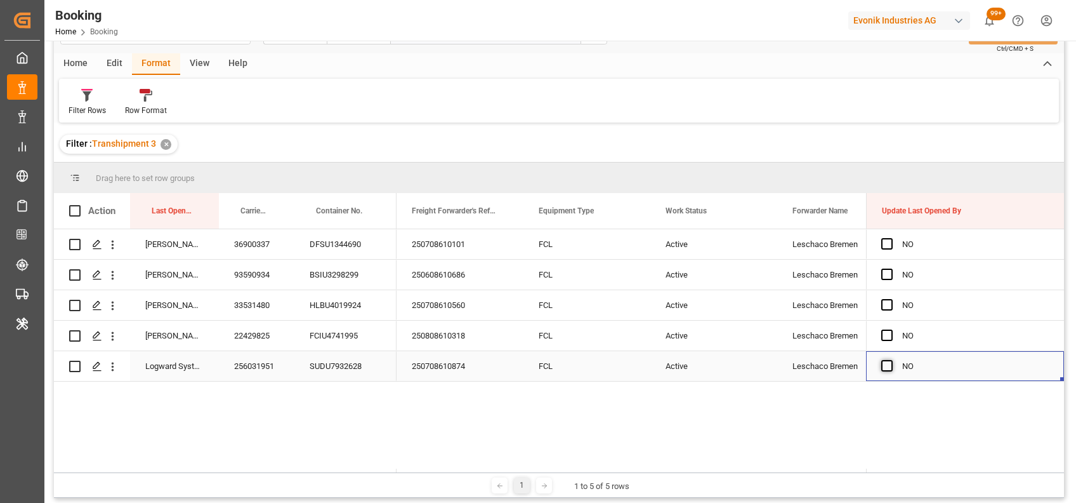
click at [883, 366] on span "Press SPACE to select this row." at bounding box center [887, 365] width 11 height 11
click at [891, 360] on input "Press SPACE to select this row." at bounding box center [891, 360] width 0 height 0
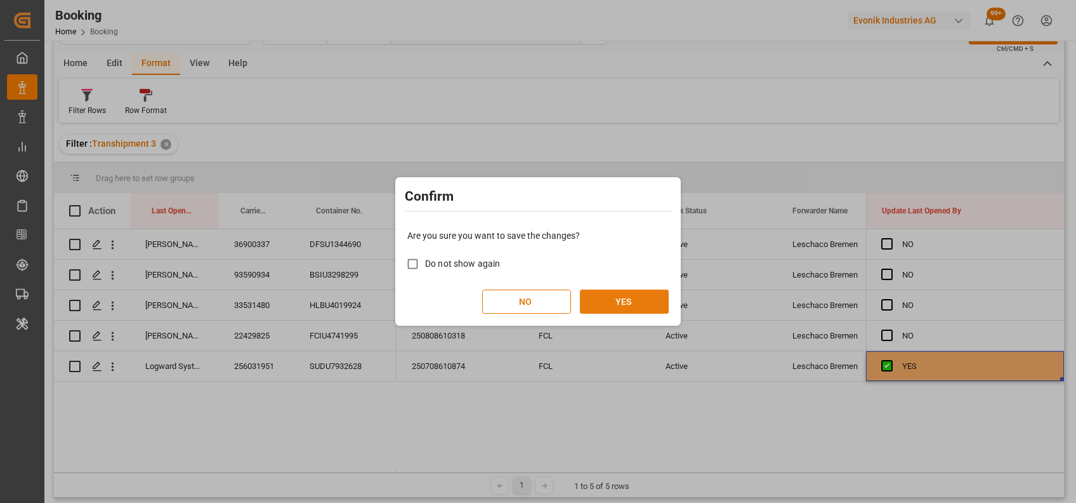
click at [630, 296] on button "YES" at bounding box center [624, 301] width 89 height 24
